Goal: Find specific page/section

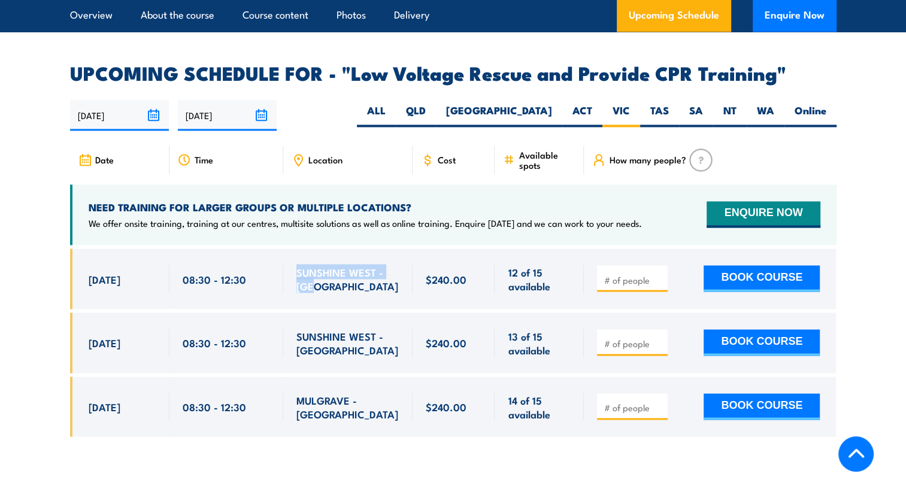
scroll to position [2008, 0]
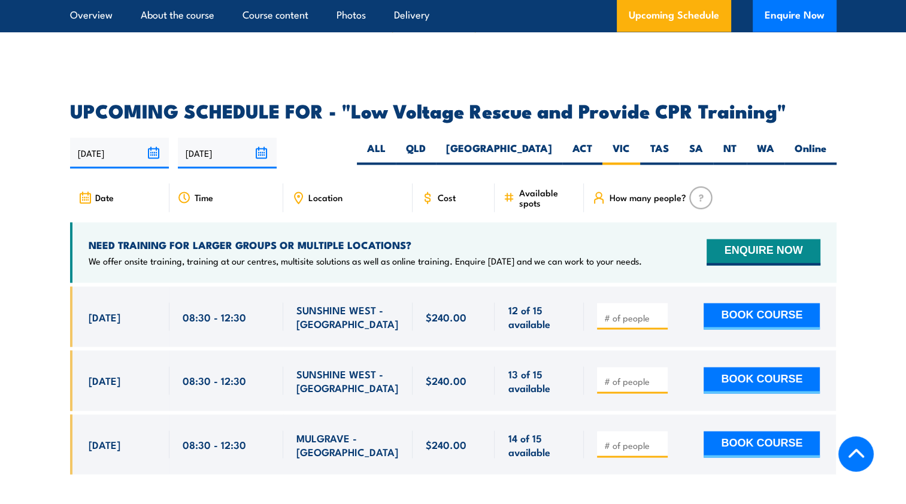
click at [302, 192] on icon at bounding box center [299, 197] width 8 height 11
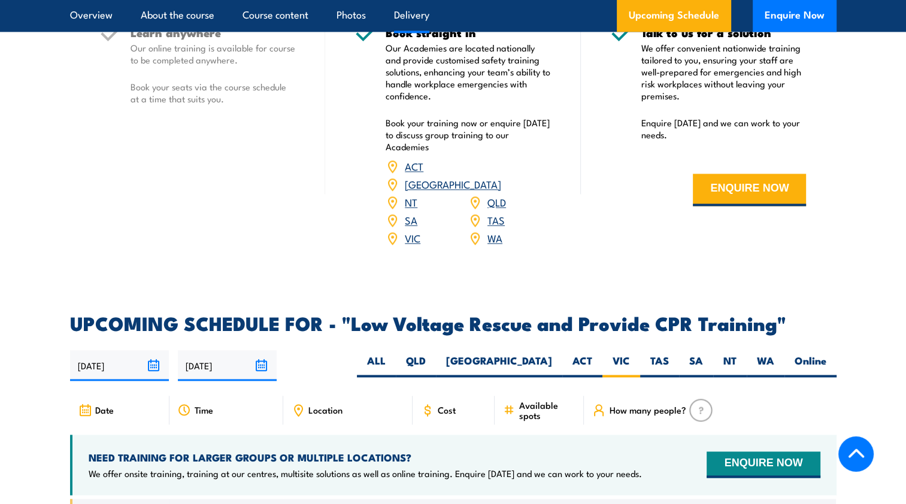
scroll to position [1797, 0]
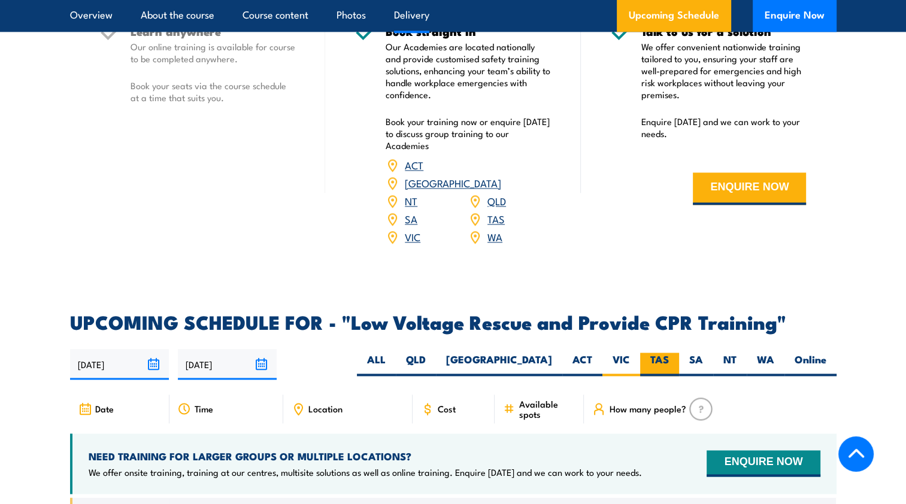
click at [667, 353] on label "TAS" at bounding box center [659, 364] width 39 height 23
click at [669, 353] on input "TAS" at bounding box center [673, 357] width 8 height 8
radio input "true"
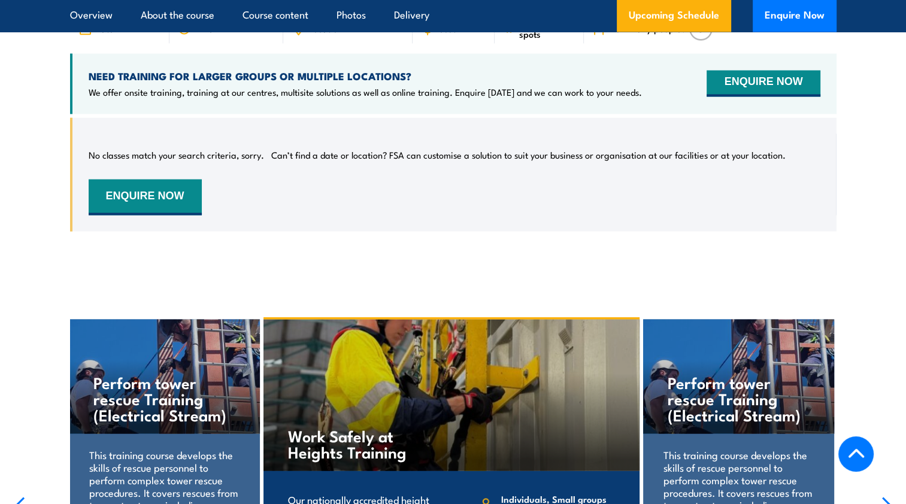
scroll to position [1955, 0]
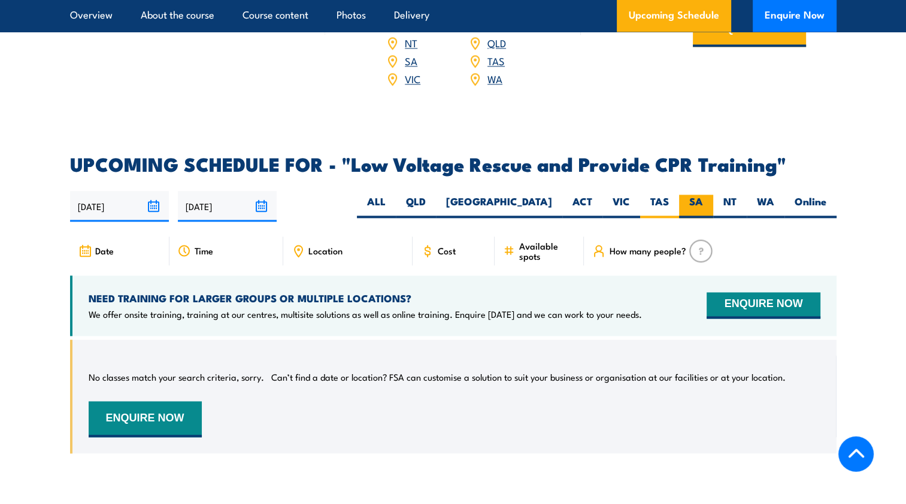
click at [698, 195] on label "SA" at bounding box center [696, 206] width 34 height 23
click at [703, 195] on input "SA" at bounding box center [707, 199] width 8 height 8
radio input "true"
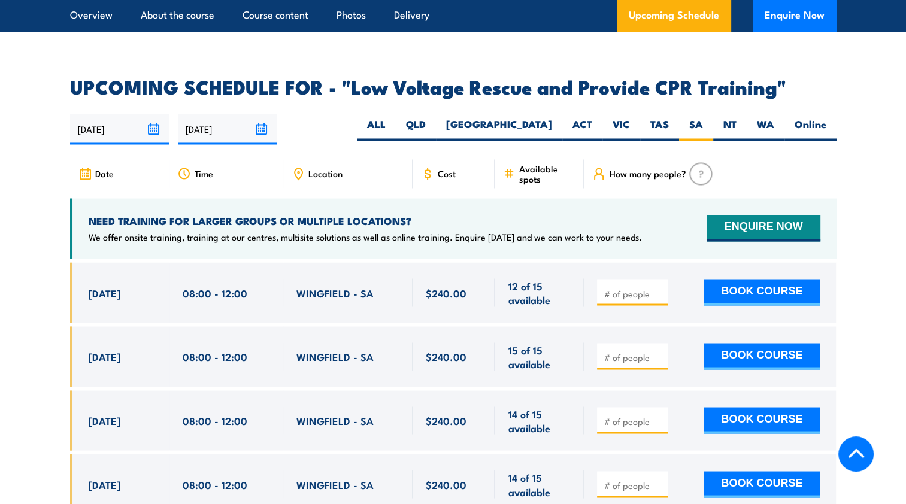
scroll to position [2015, 0]
